Goal: Information Seeking & Learning: Learn about a topic

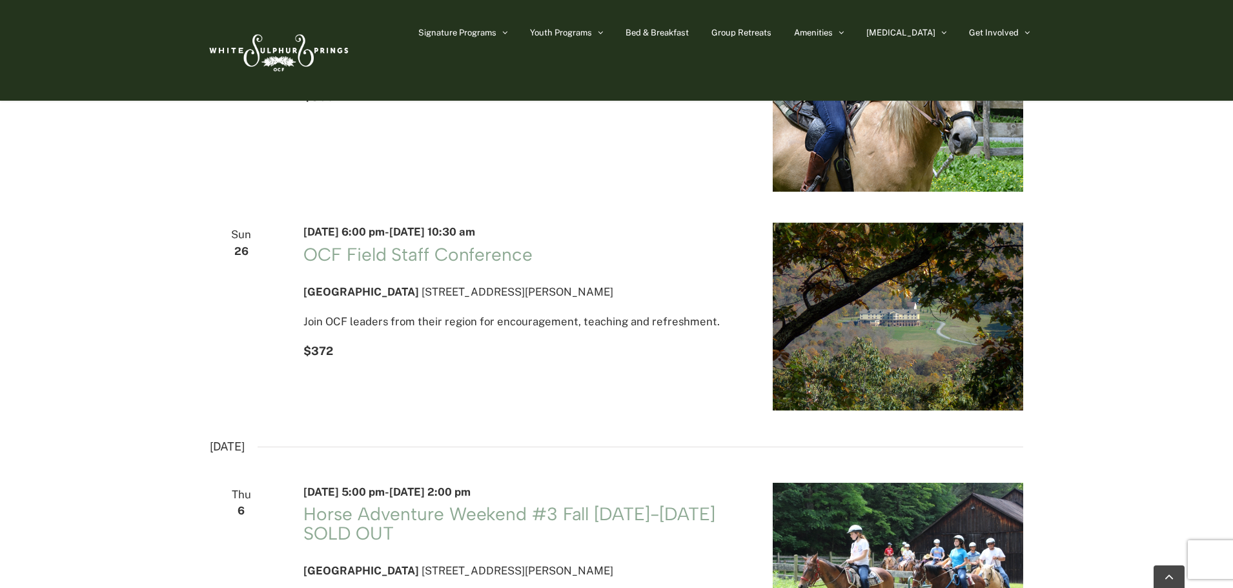
scroll to position [581, 0]
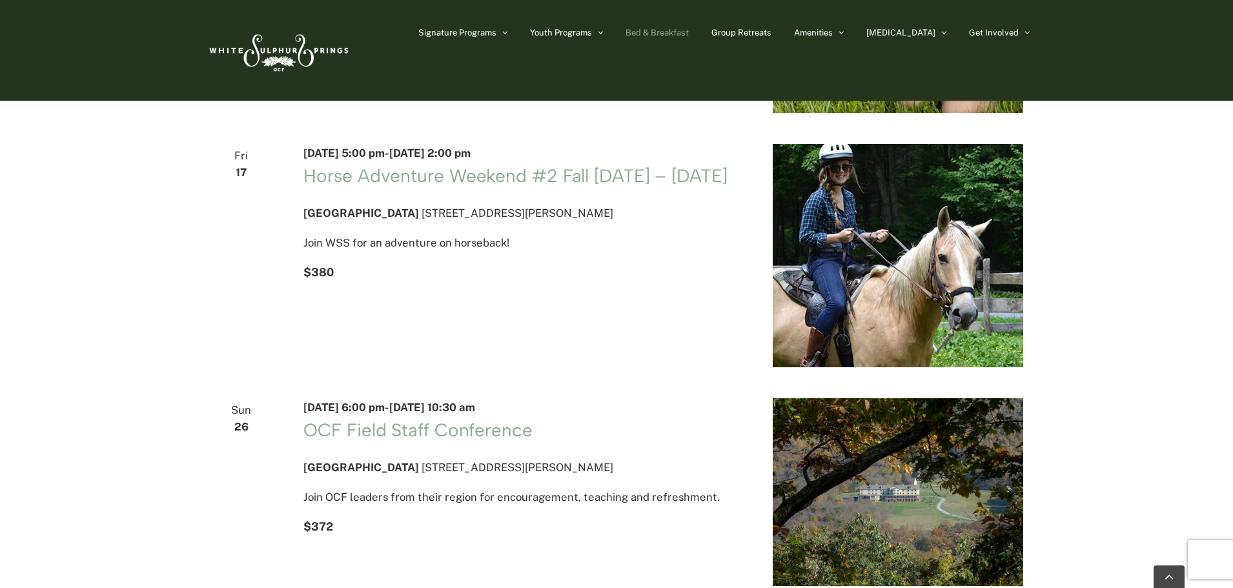
click at [688, 35] on span "Bed & Breakfast" at bounding box center [657, 32] width 63 height 8
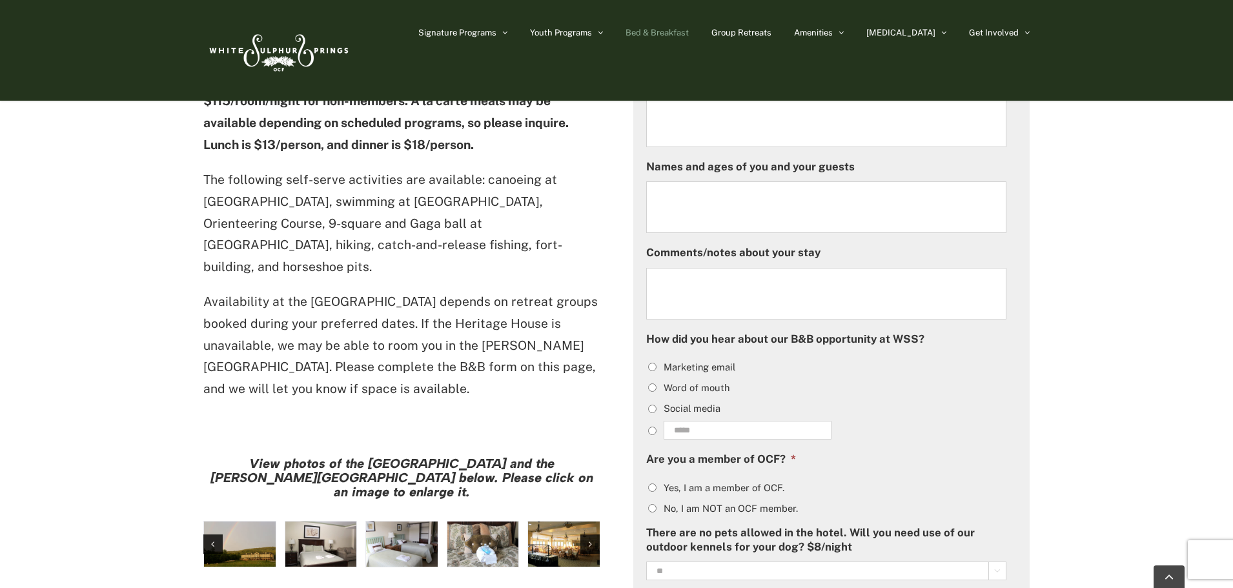
scroll to position [775, 0]
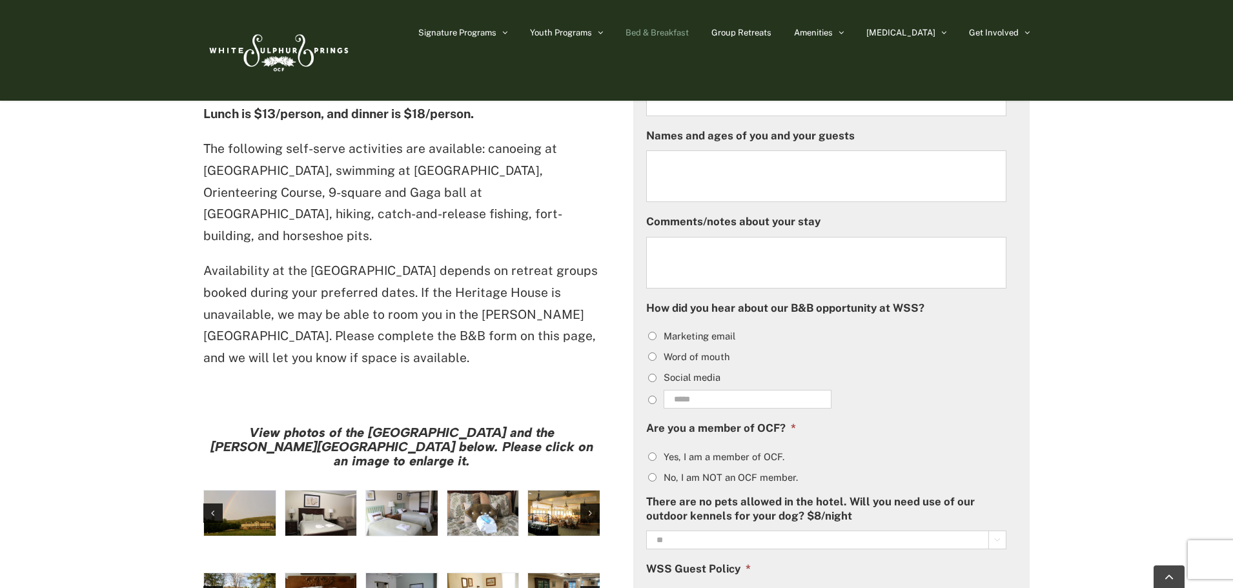
click at [238, 491] on img "large-heritage" at bounding box center [240, 513] width 72 height 45
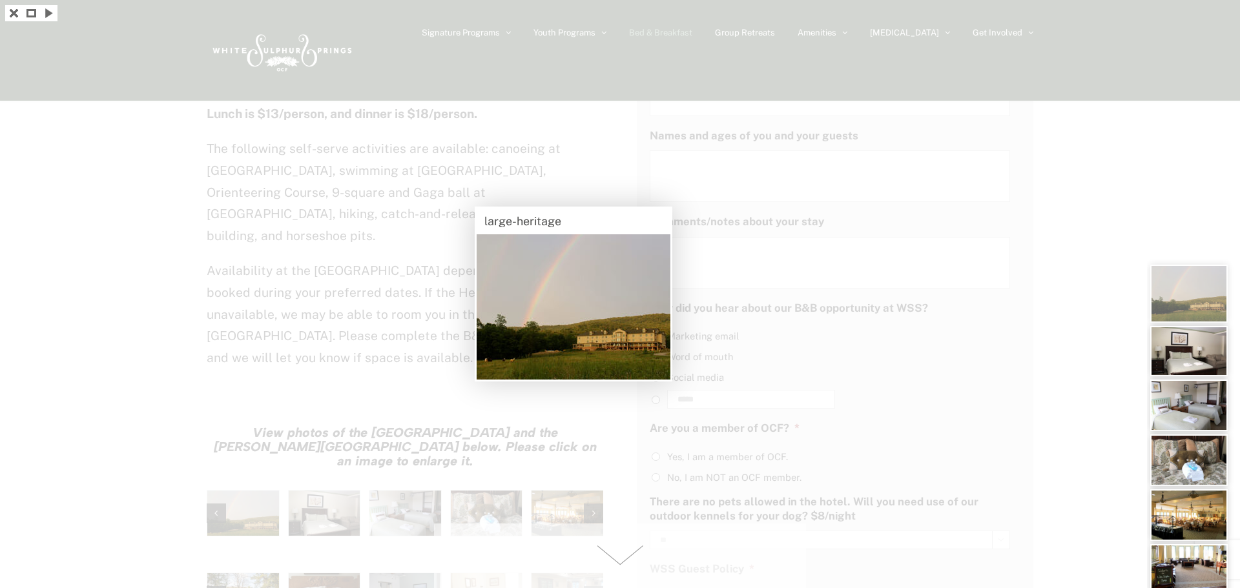
click at [1202, 347] on img at bounding box center [1188, 351] width 77 height 50
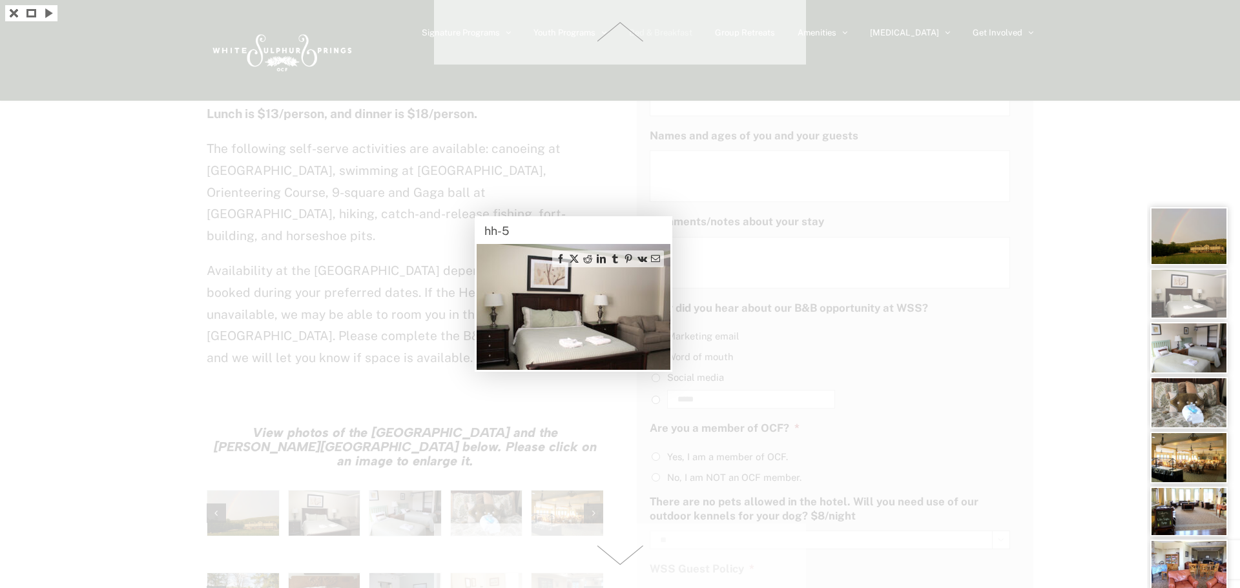
click at [618, 559] on span at bounding box center [620, 556] width 372 height 65
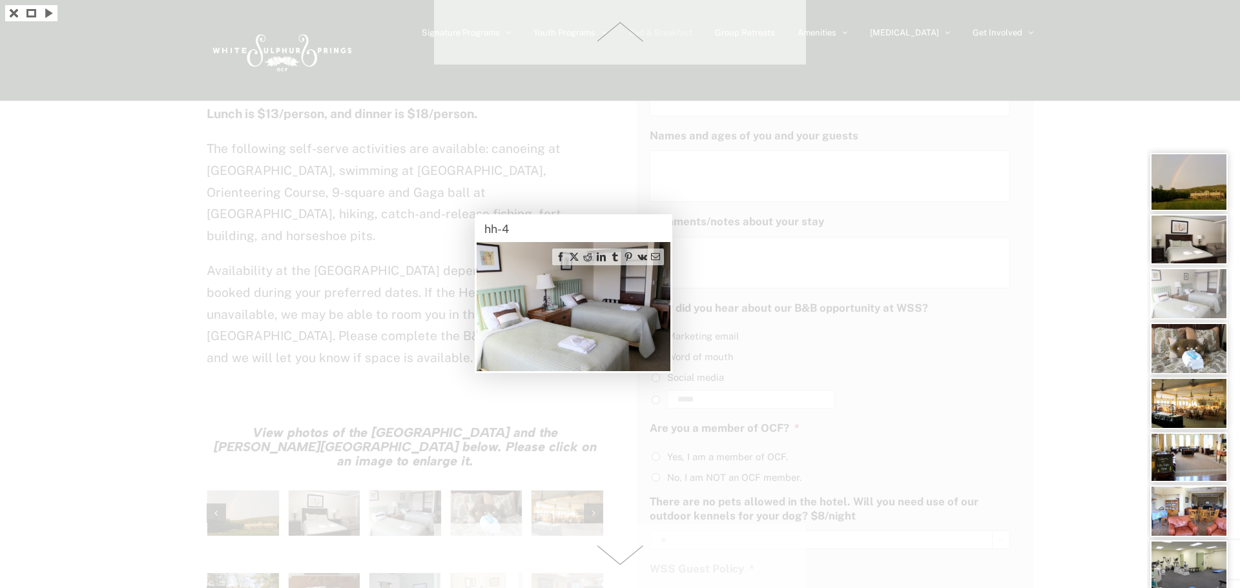
click at [618, 556] on span at bounding box center [620, 556] width 372 height 65
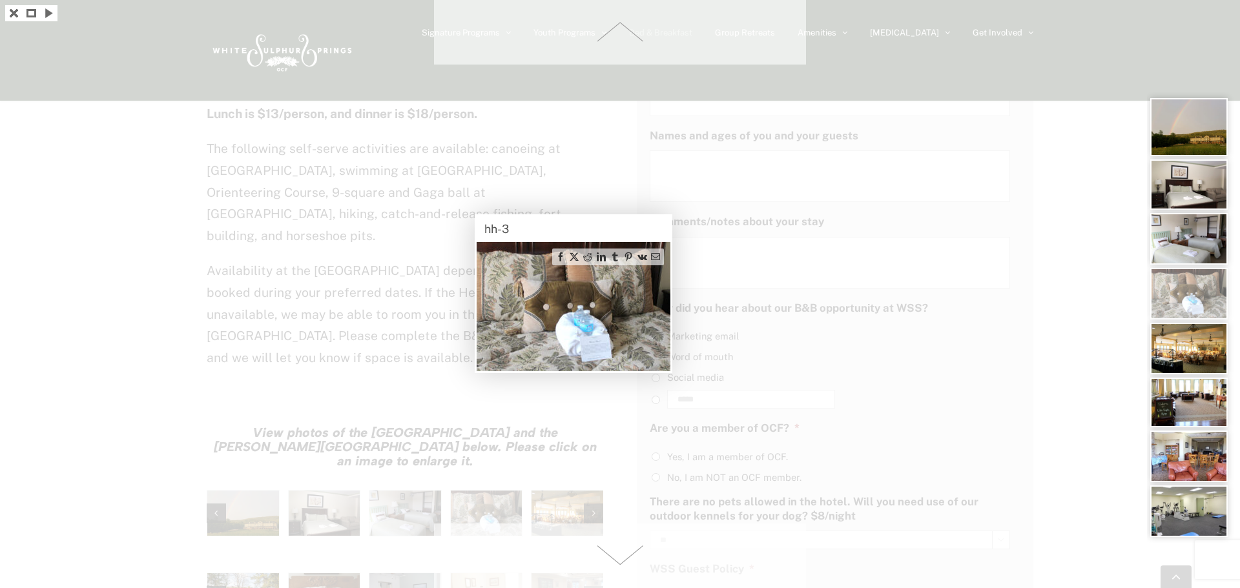
click at [618, 556] on span at bounding box center [620, 556] width 372 height 65
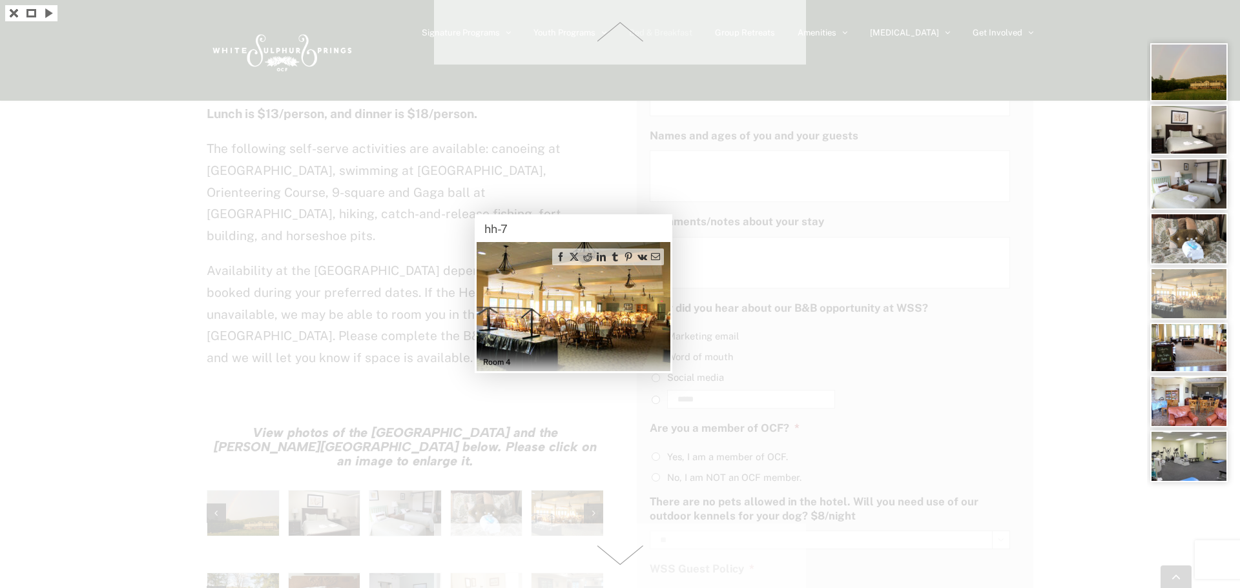
click at [618, 556] on span at bounding box center [620, 556] width 372 height 65
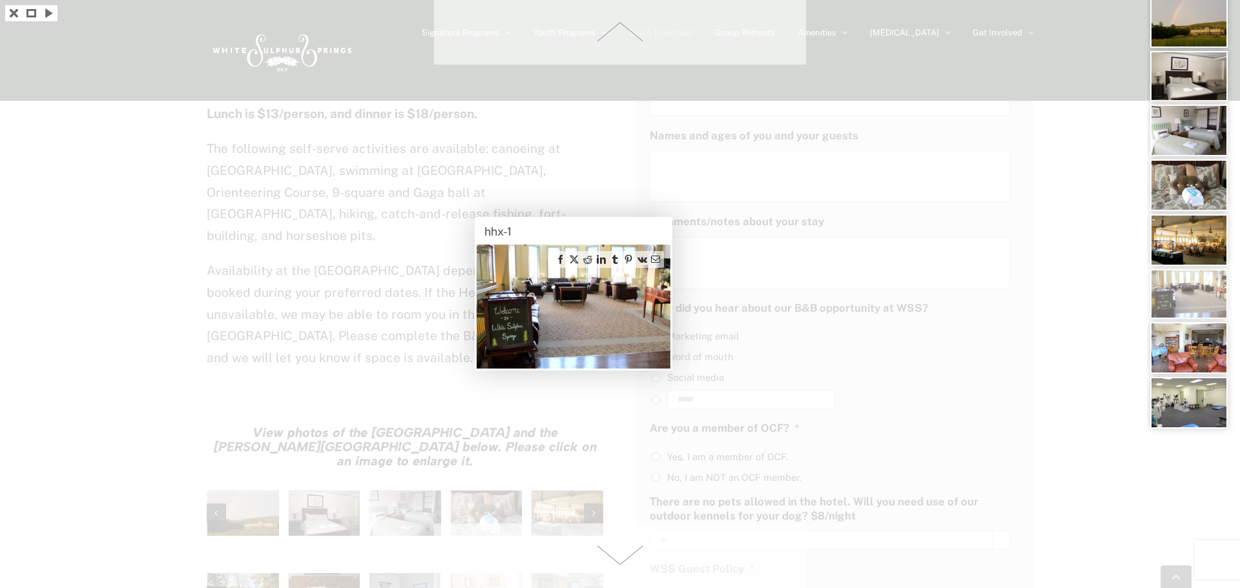
click at [618, 556] on span at bounding box center [620, 556] width 372 height 65
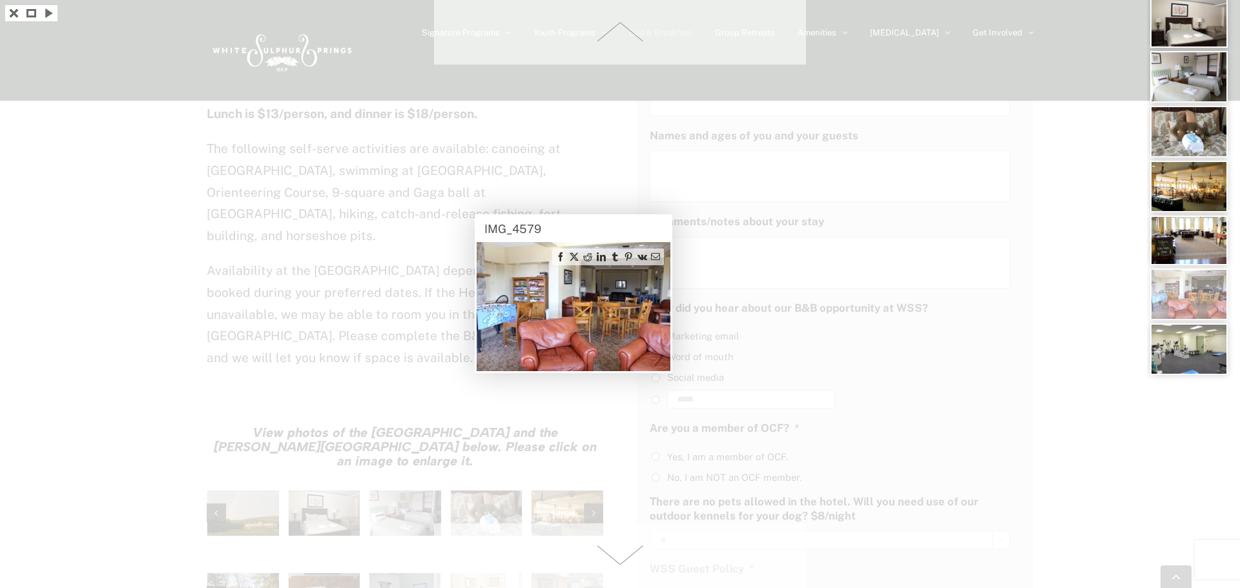
click at [618, 556] on span at bounding box center [620, 556] width 372 height 65
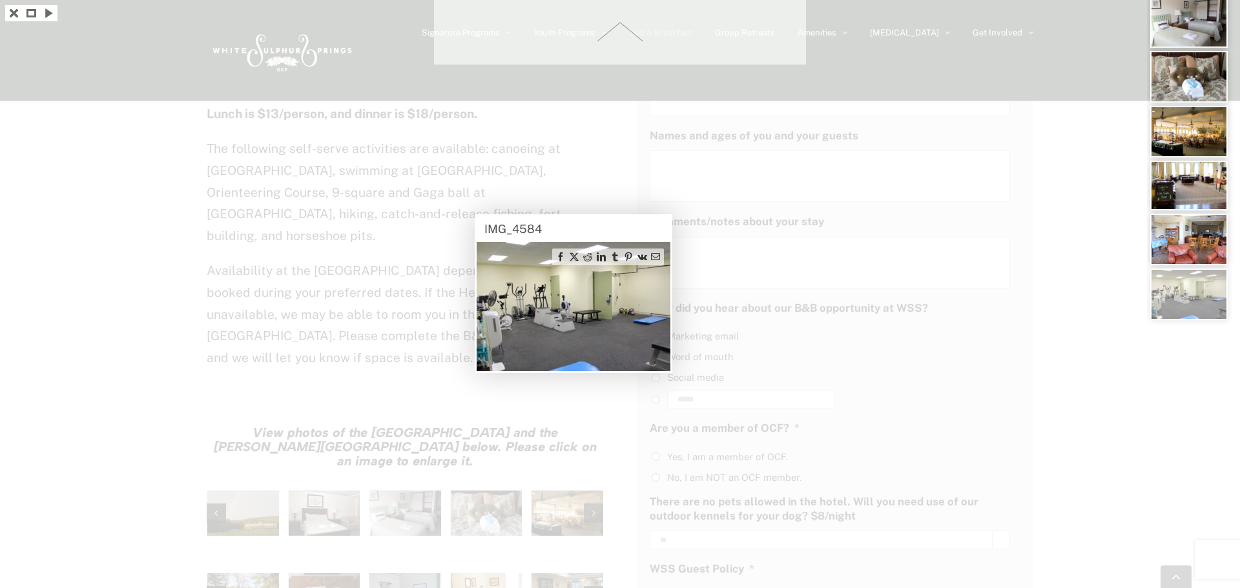
click at [618, 556] on div at bounding box center [620, 294] width 1240 height 588
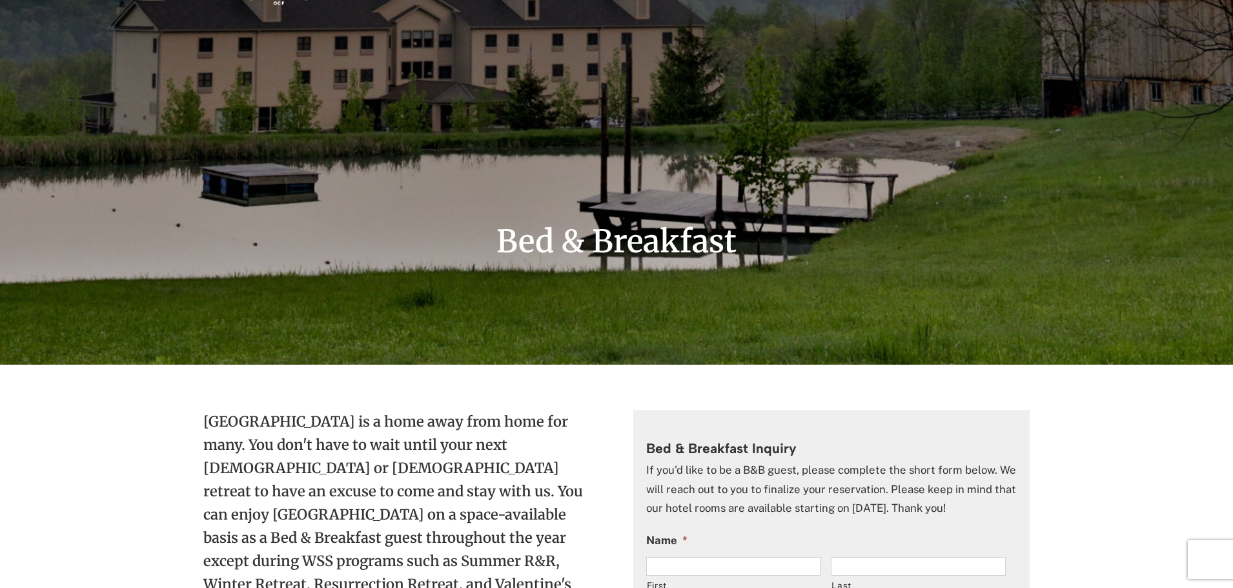
scroll to position [0, 0]
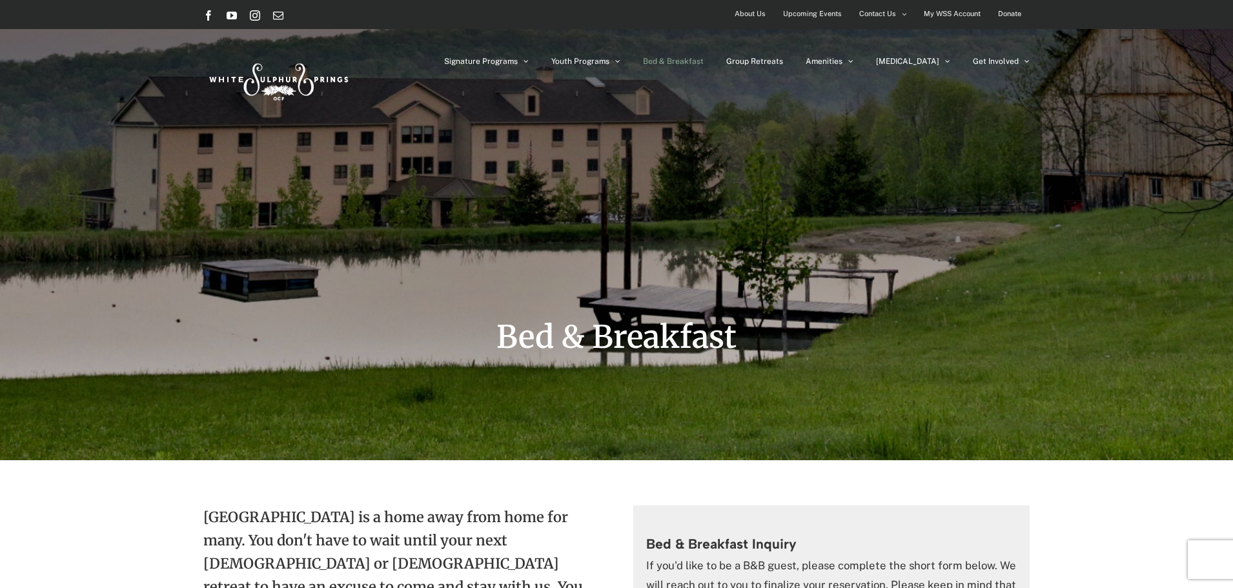
click at [755, 8] on span "About Us" at bounding box center [750, 14] width 31 height 19
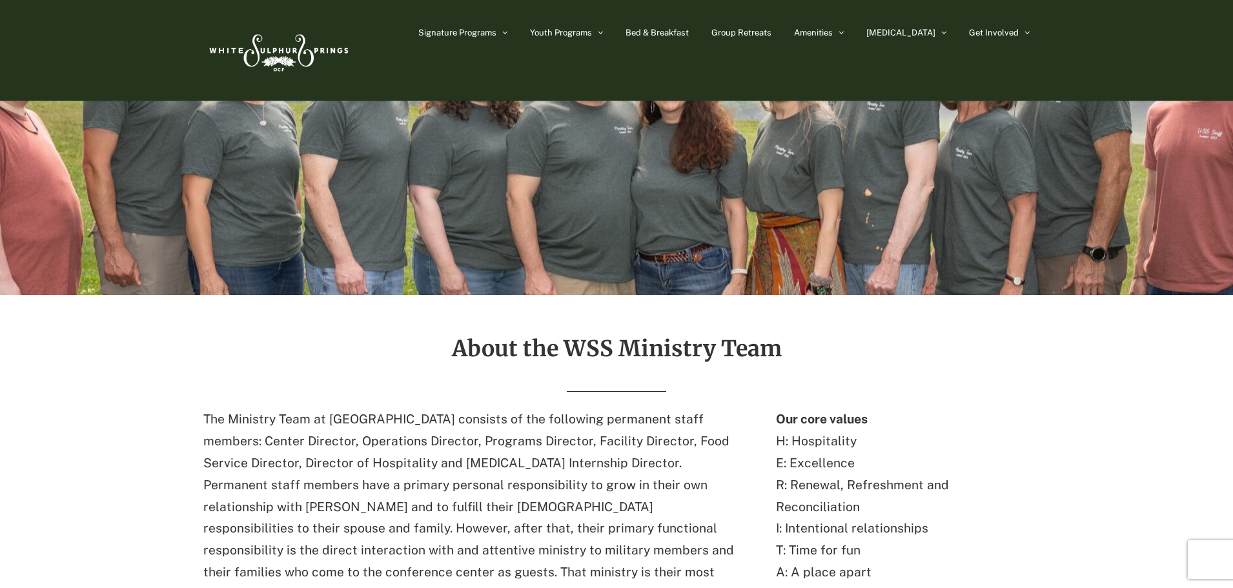
scroll to position [129, 0]
